Goal: Navigation & Orientation: Find specific page/section

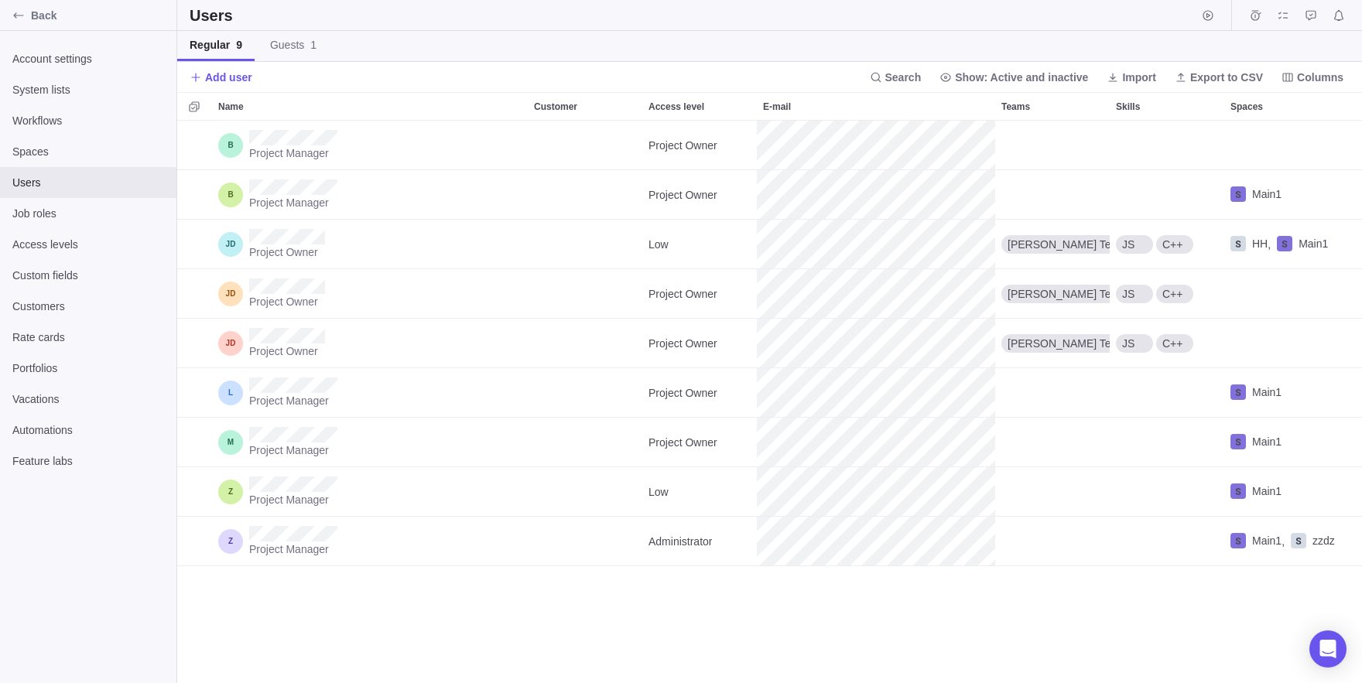
scroll to position [563, 1185]
click at [44, 19] on span "Back" at bounding box center [100, 15] width 139 height 15
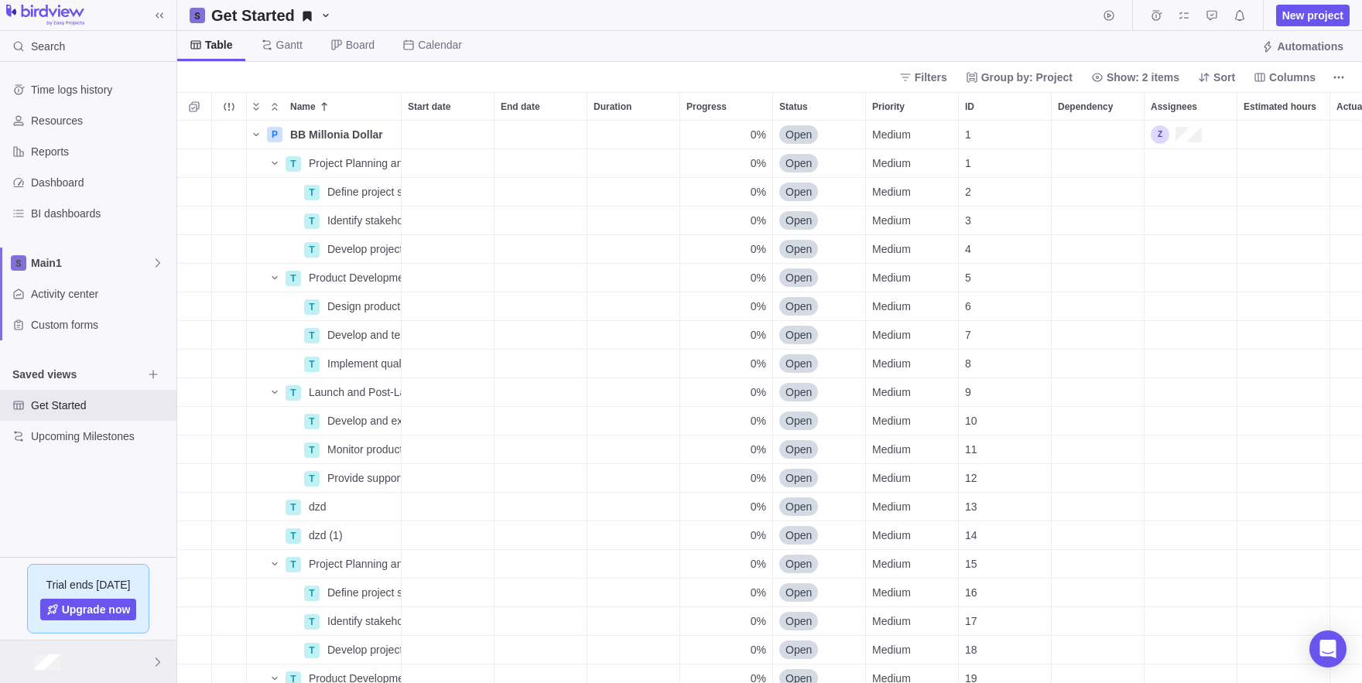
scroll to position [563, 1185]
click at [66, 669] on div at bounding box center [88, 662] width 176 height 43
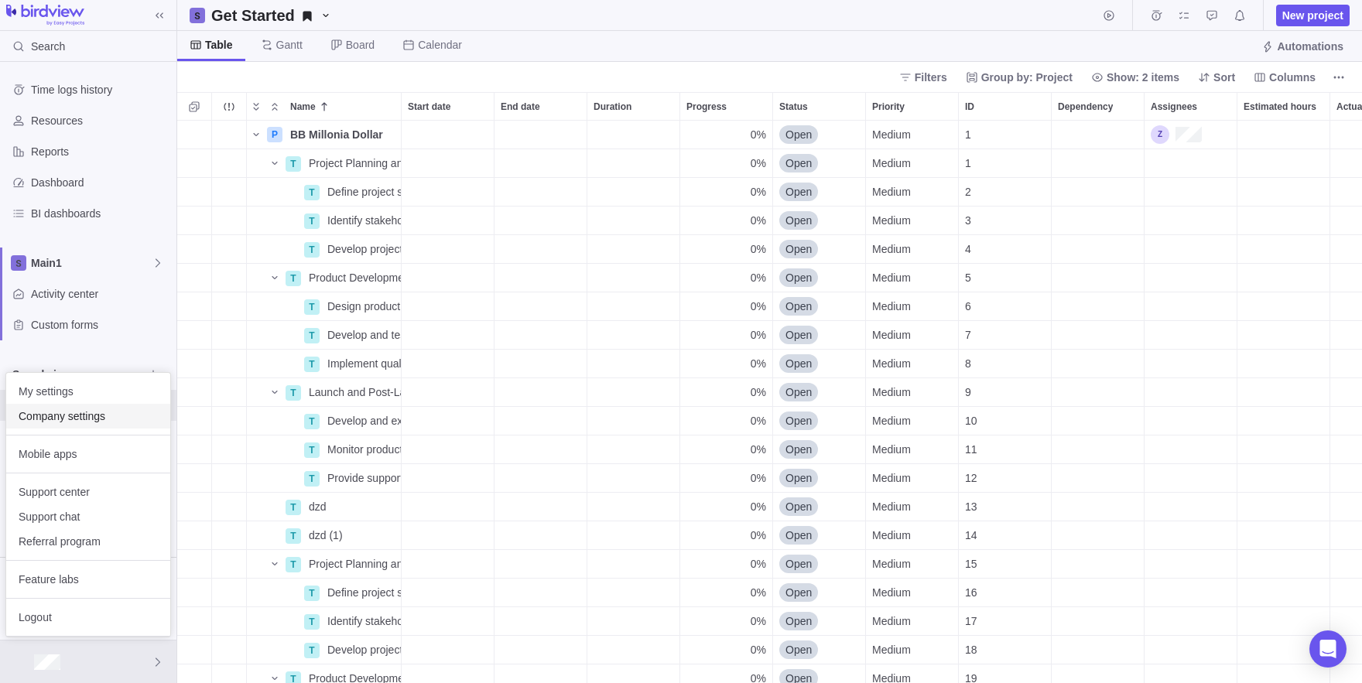
click at [73, 422] on span "Company settings" at bounding box center [88, 416] width 139 height 15
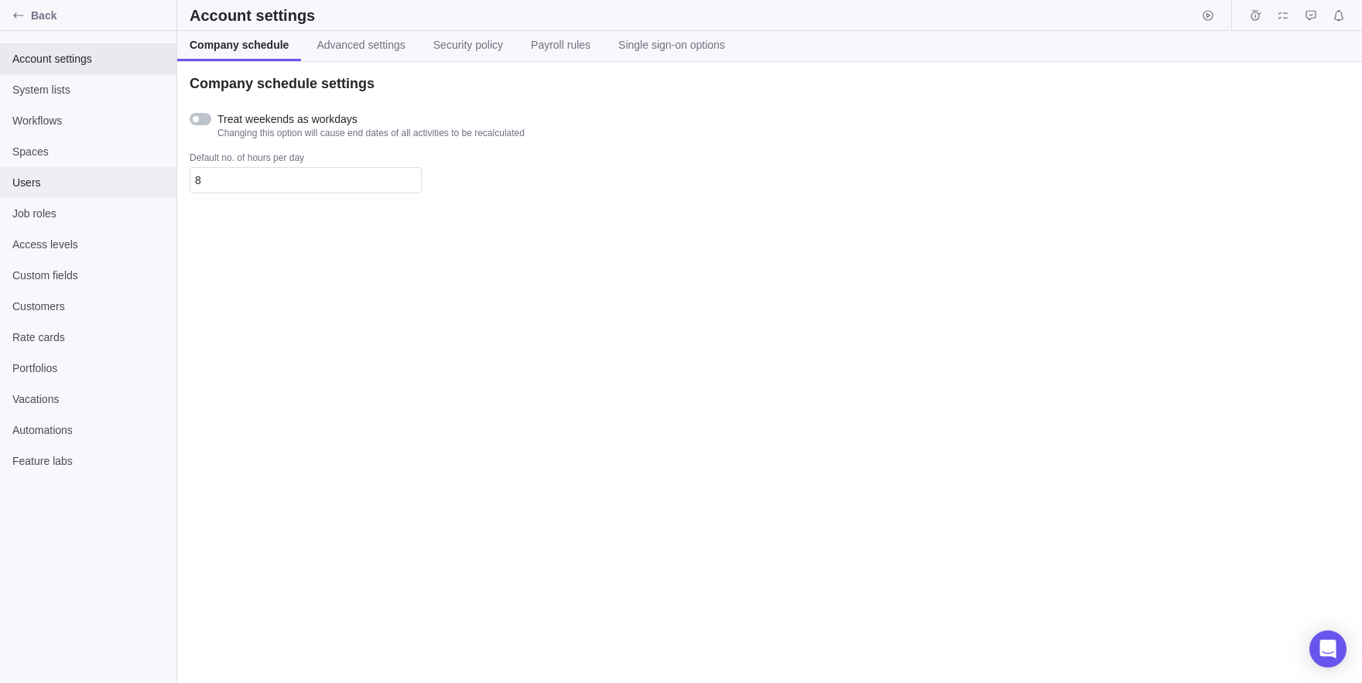
click at [50, 197] on div "Users" at bounding box center [88, 182] width 176 height 31
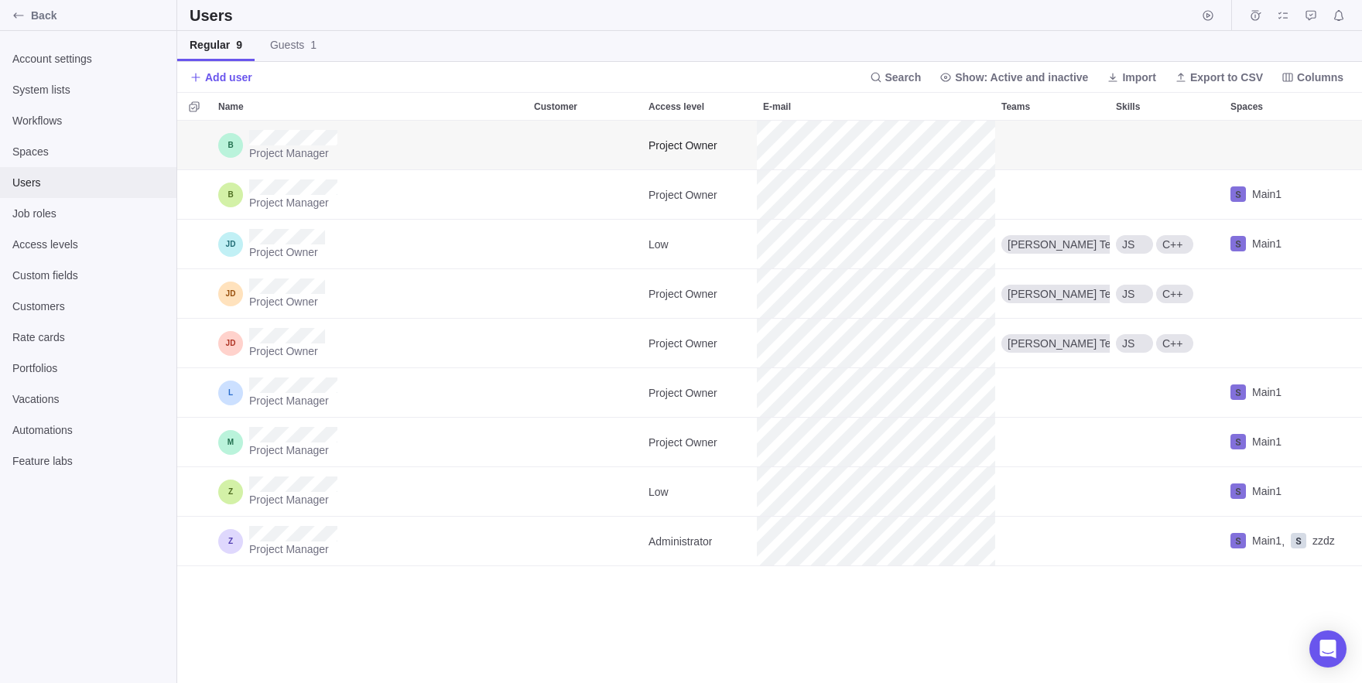
scroll to position [563, 1185]
click at [2, 15] on div "Back" at bounding box center [88, 15] width 176 height 31
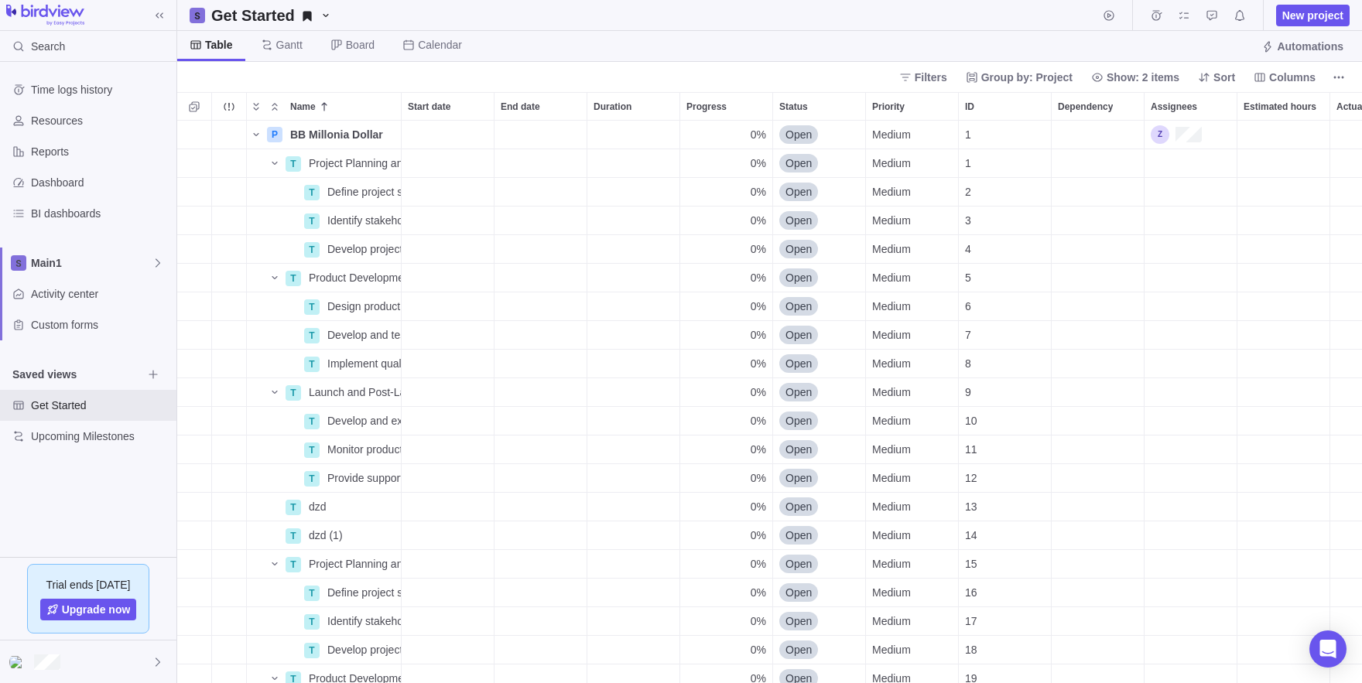
scroll to position [563, 1185]
